Goal: Navigation & Orientation: Find specific page/section

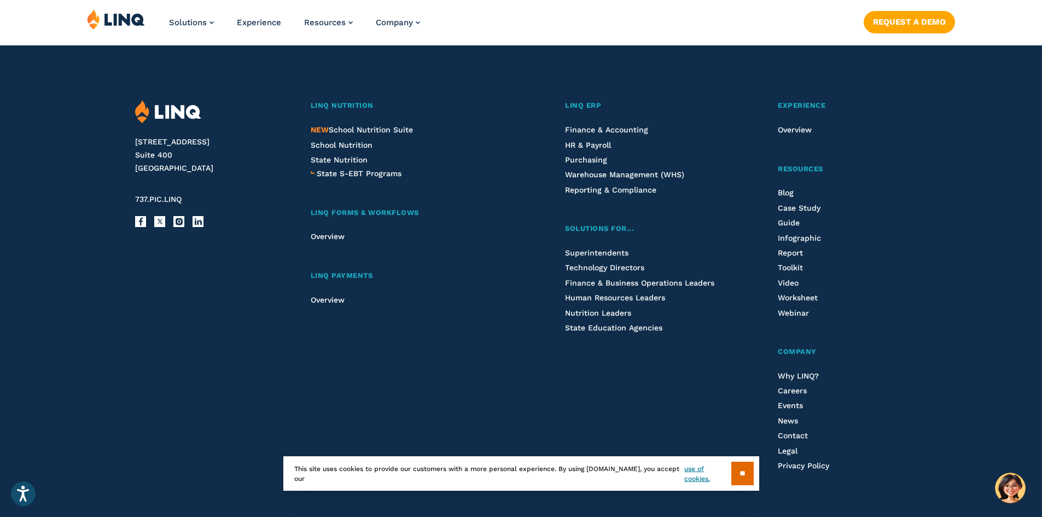
scroll to position [2903, 0]
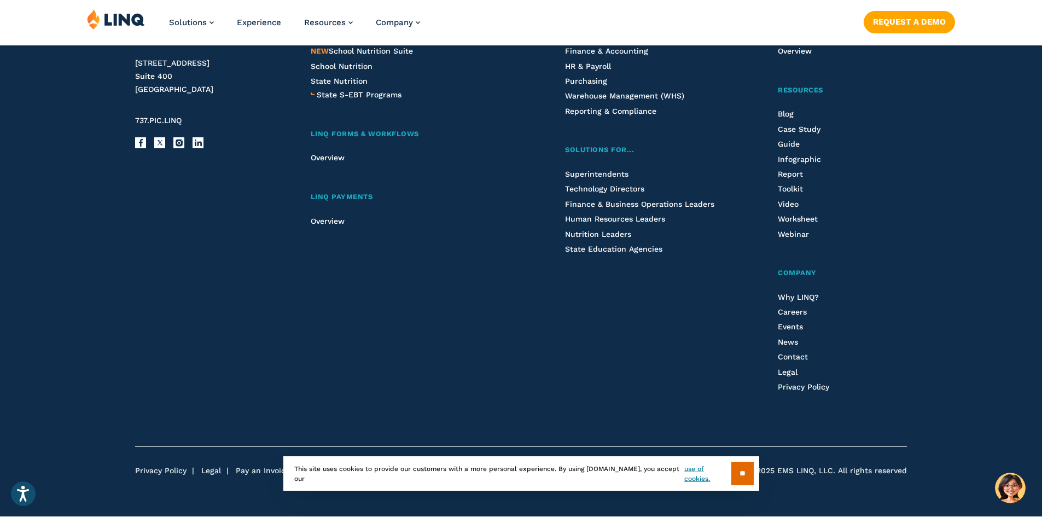
drag, startPoint x: 1048, startPoint y: 31, endPoint x: 1044, endPoint y: 454, distance: 423.3
click at [801, 313] on span "Careers" at bounding box center [792, 311] width 29 height 9
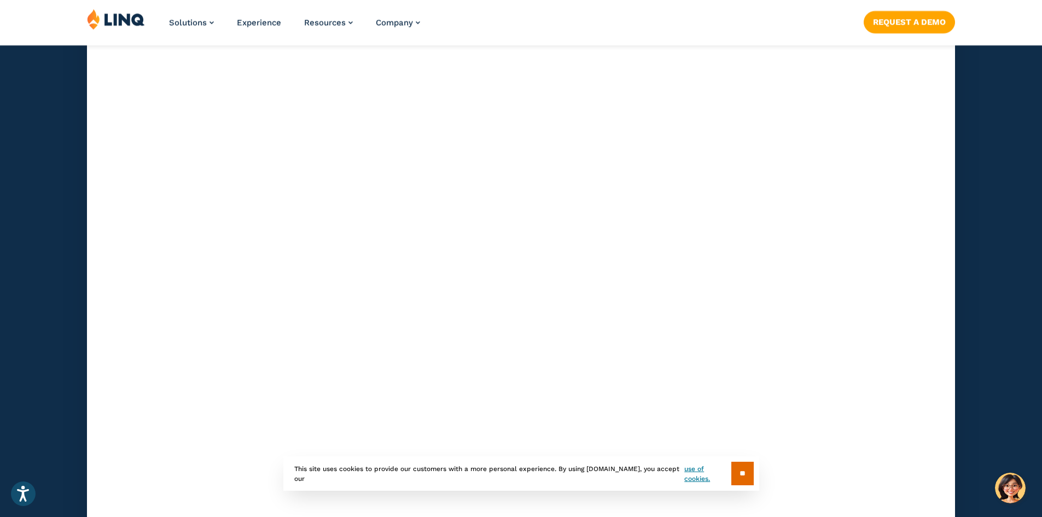
scroll to position [3302, 0]
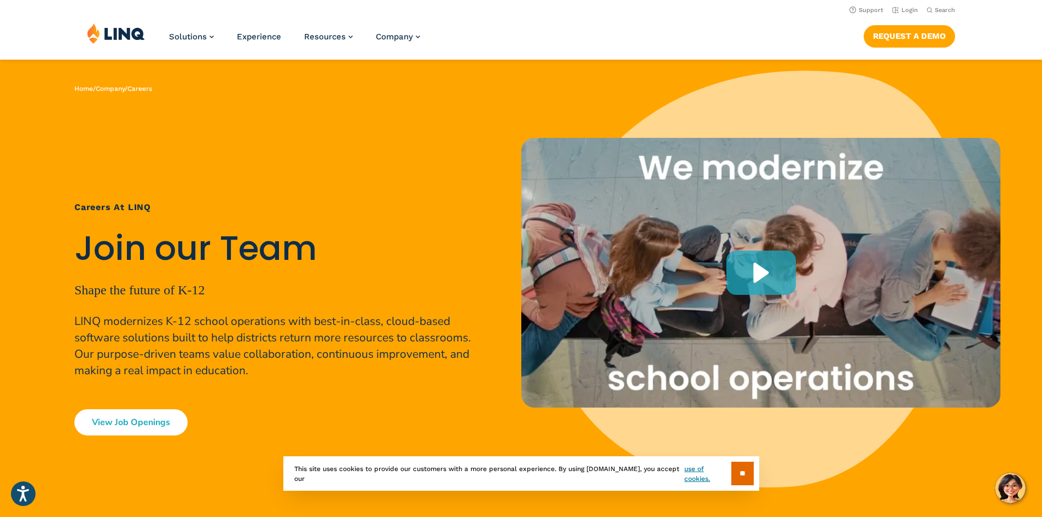
scroll to position [20, 0]
